Goal: Check status: Check status

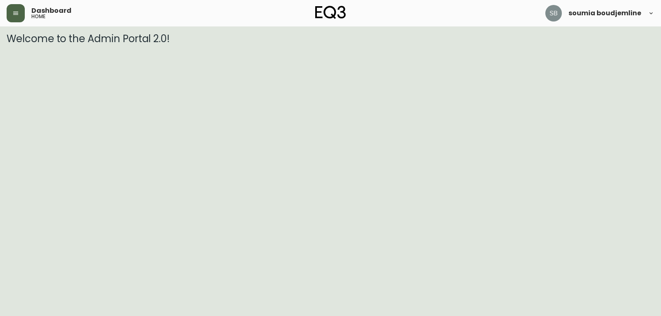
click at [14, 11] on icon "button" at bounding box center [15, 13] width 7 height 7
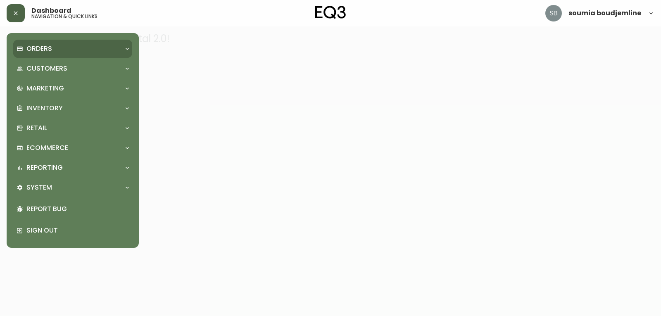
click at [41, 51] on p "Orders" at bounding box center [39, 48] width 26 height 9
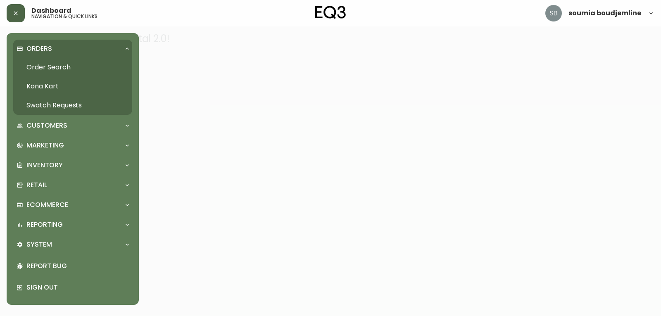
click at [54, 65] on link "Order Search" at bounding box center [72, 67] width 119 height 19
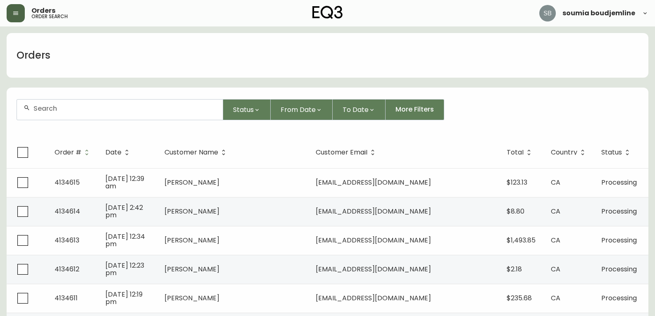
click at [53, 105] on input "text" at bounding box center [124, 109] width 183 height 8
paste input "4134490"
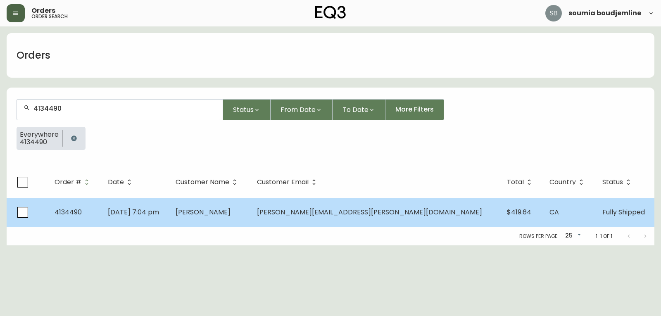
type input "4134490"
click at [231, 211] on span "[PERSON_NAME]" at bounding box center [203, 213] width 55 height 10
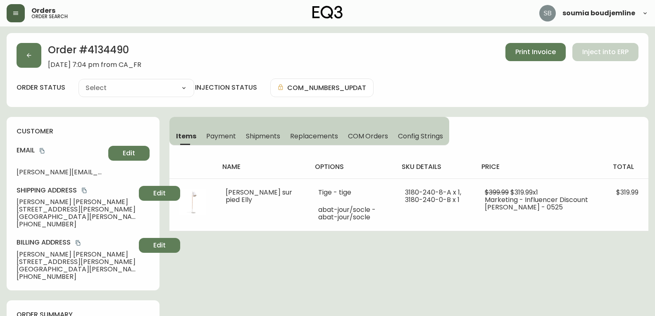
type input "Fully Shipped"
select select "FULLY_SHIPPED"
